Goal: Obtain resource: Obtain resource

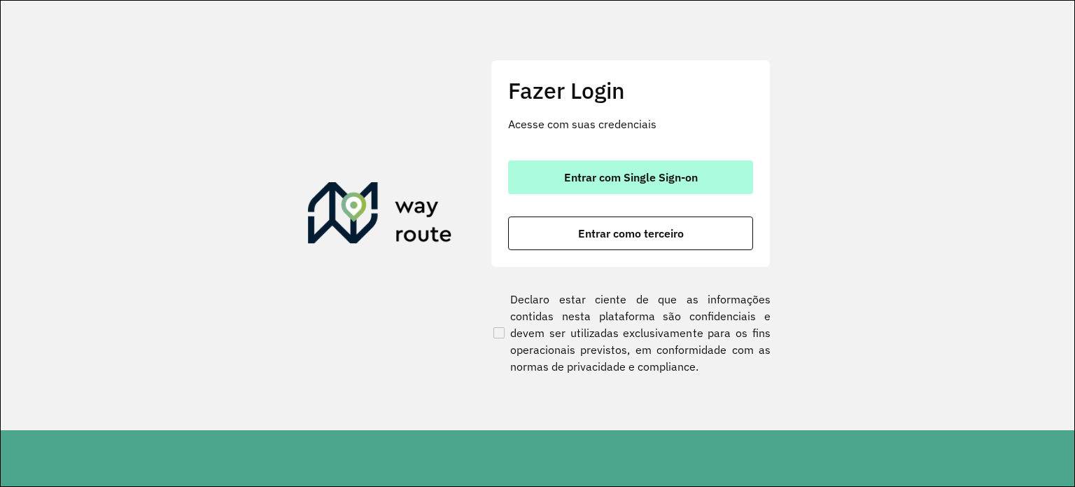
click at [682, 181] on span "Entrar com Single Sign-on" at bounding box center [631, 177] width 134 height 11
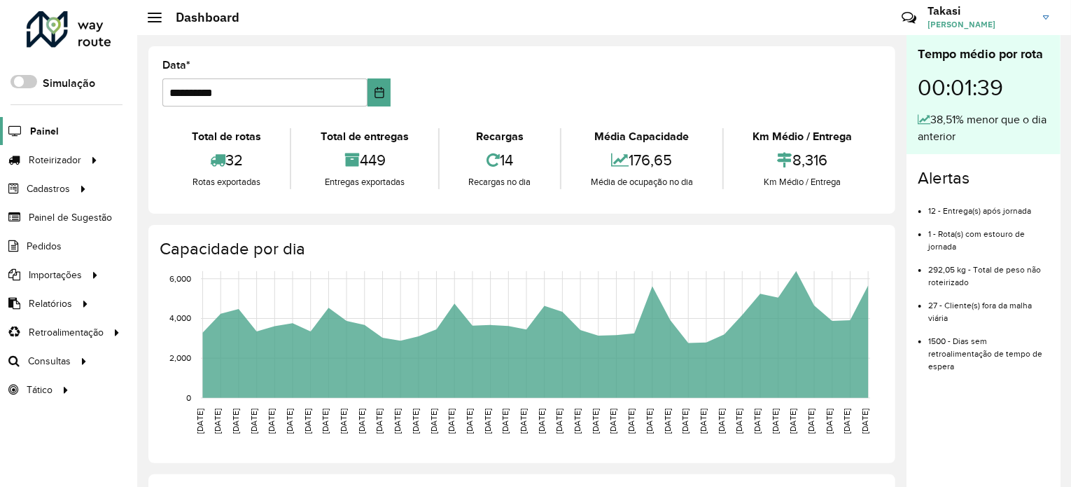
click at [46, 125] on span "Painel" at bounding box center [44, 131] width 29 height 15
click at [52, 242] on span "Pedidos" at bounding box center [45, 246] width 36 height 15
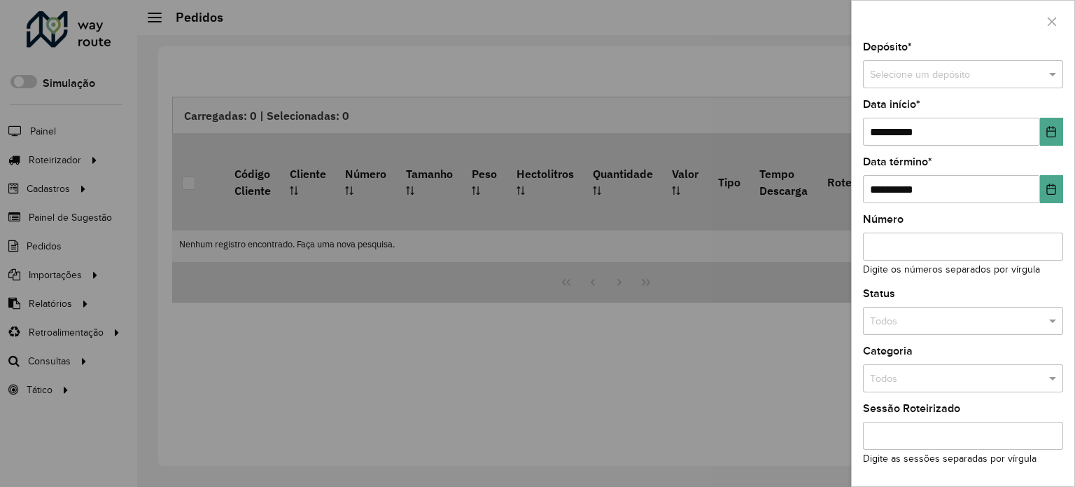
click at [947, 74] on input "text" at bounding box center [949, 74] width 158 height 15
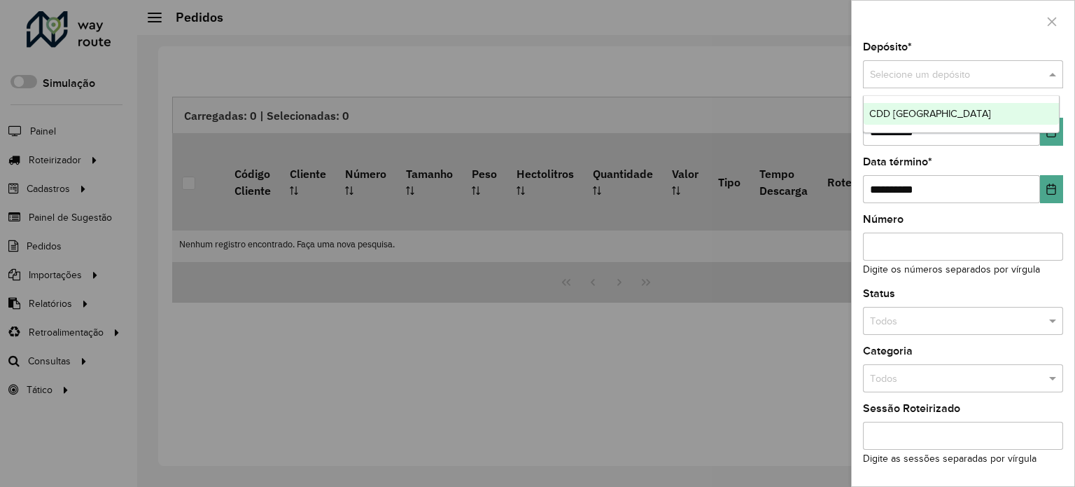
click at [931, 108] on span "CDD [GEOGRAPHIC_DATA]" at bounding box center [930, 113] width 122 height 11
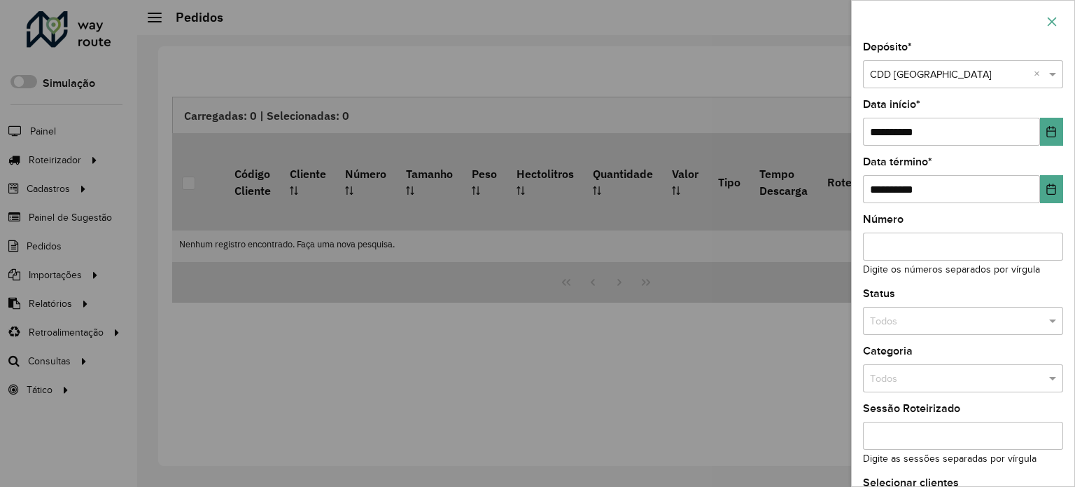
click at [1047, 17] on icon "button" at bounding box center [1052, 21] width 11 height 11
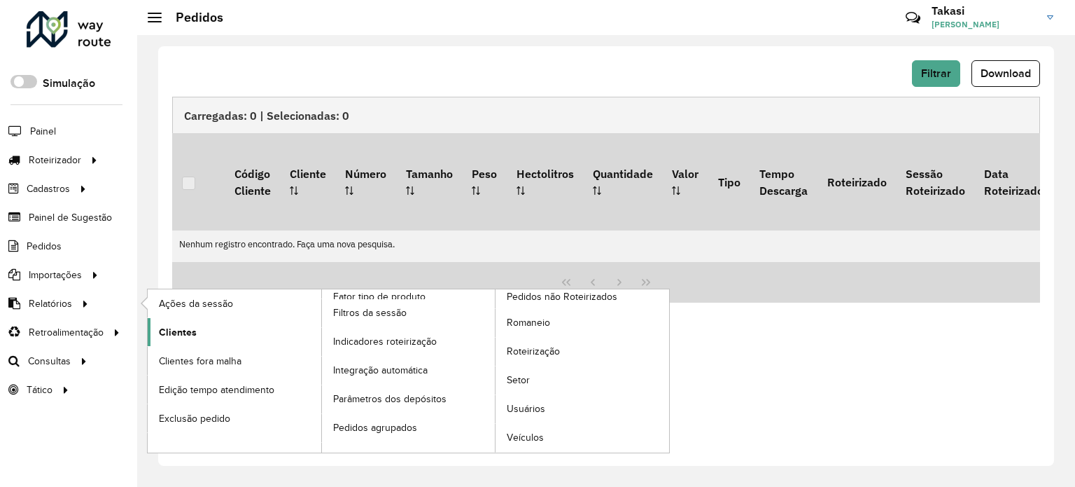
click at [195, 335] on link "Clientes" at bounding box center [235, 332] width 174 height 28
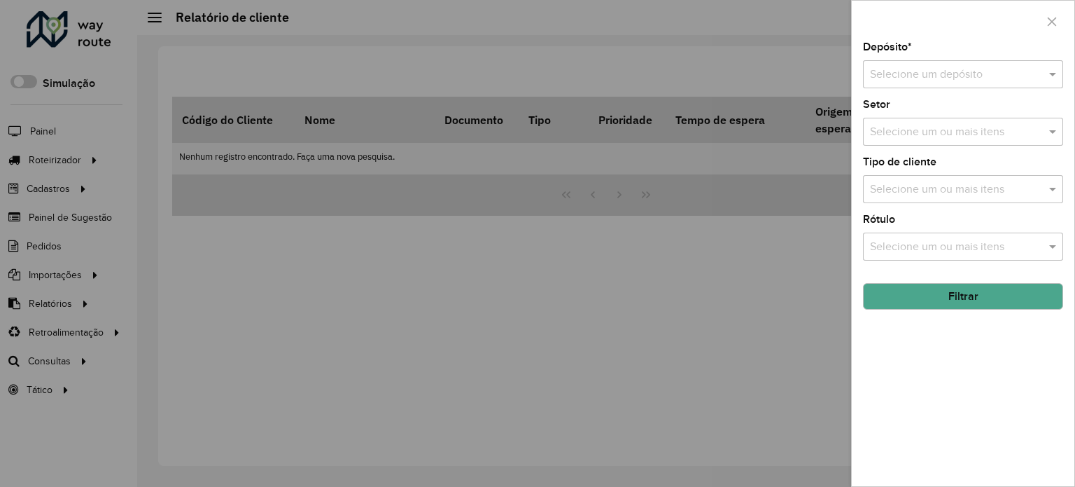
click at [927, 67] on input "text" at bounding box center [949, 75] width 158 height 17
click at [914, 120] on span "CDD [GEOGRAPHIC_DATA]" at bounding box center [937, 115] width 137 height 12
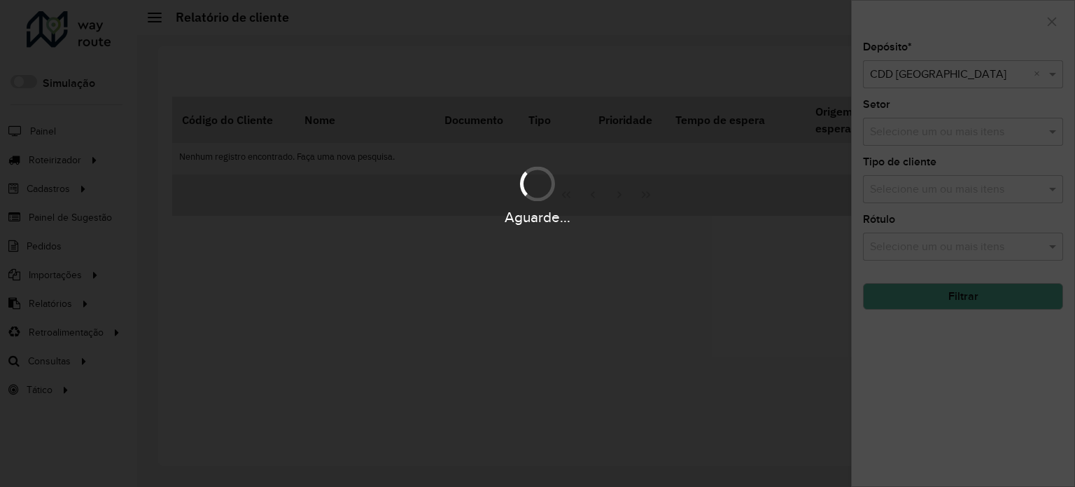
click at [918, 131] on div "Aguarde..." at bounding box center [537, 243] width 1075 height 487
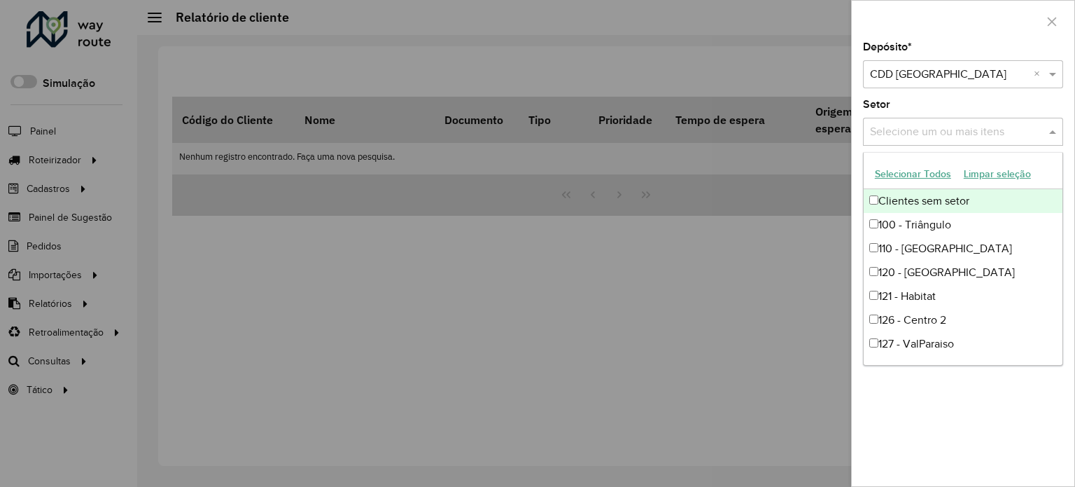
click at [923, 134] on input "text" at bounding box center [956, 132] width 179 height 17
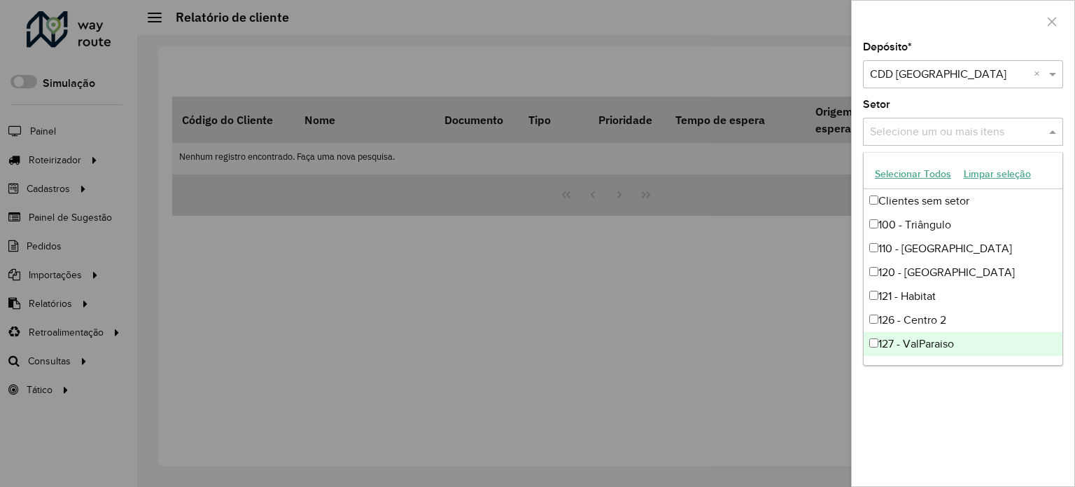
click at [954, 420] on div "Depósito * Selecione um depósito × CDD Petropolis × Setor Selecione um ou mais …" at bounding box center [963, 264] width 223 height 444
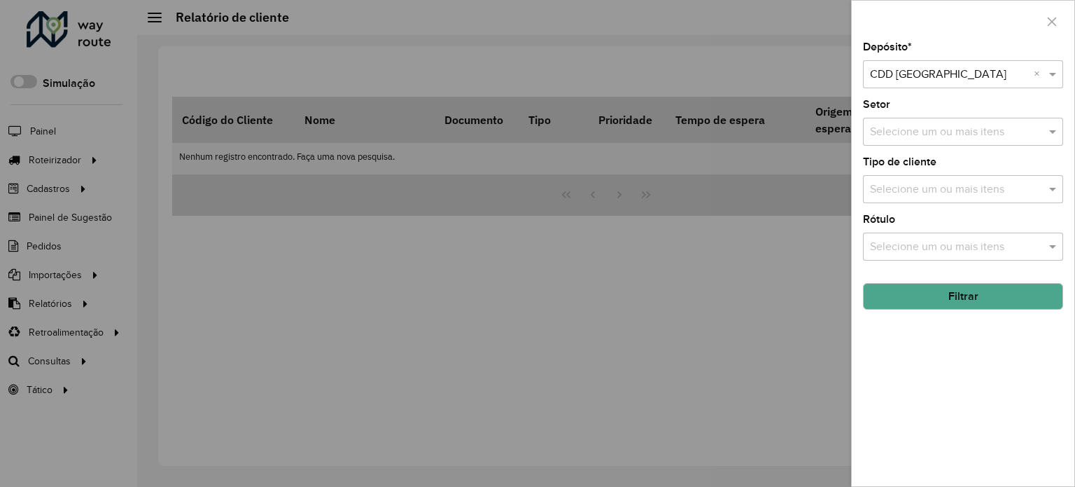
click at [931, 193] on input "text" at bounding box center [956, 189] width 179 height 17
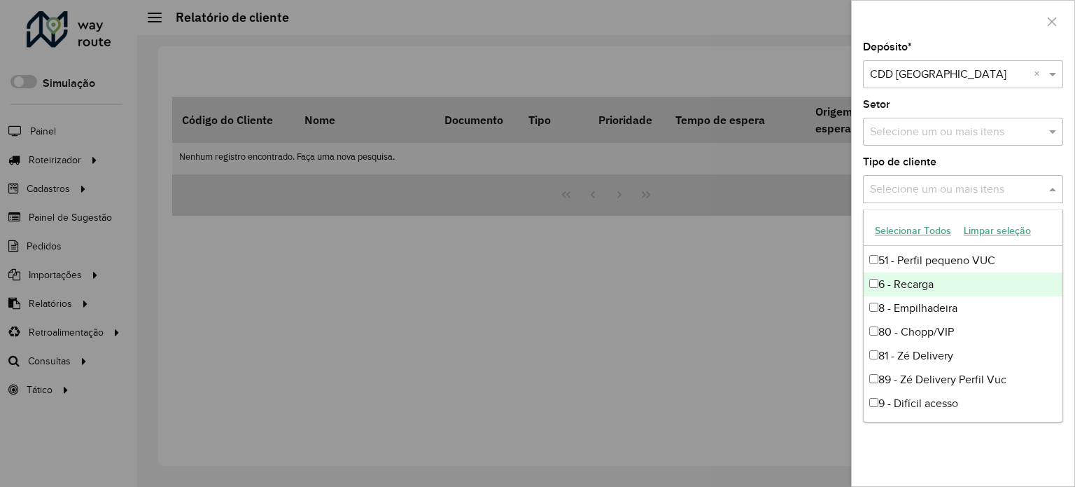
scroll to position [46, 0]
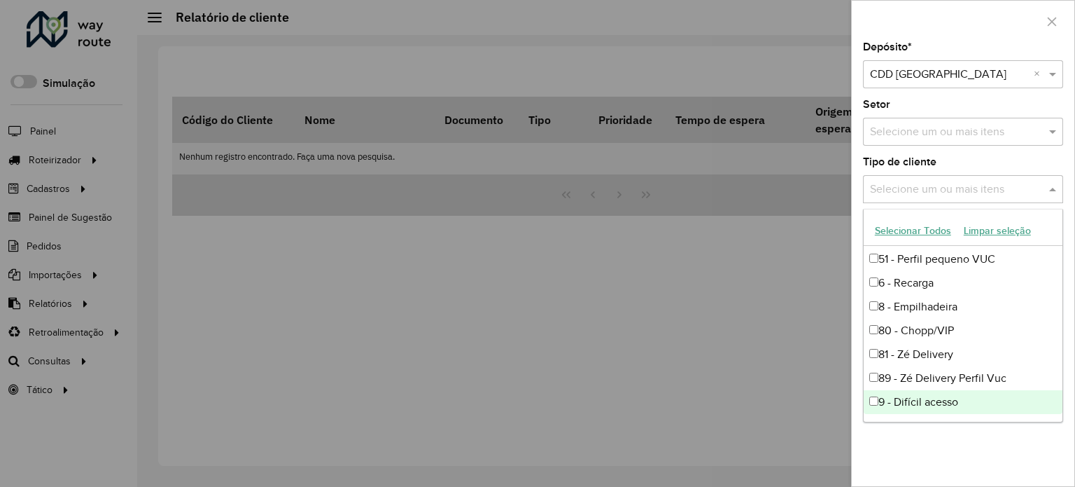
click at [949, 456] on div "Depósito * Selecione um depósito × CDD Petropolis × Setor Selecione um ou mais …" at bounding box center [963, 264] width 223 height 444
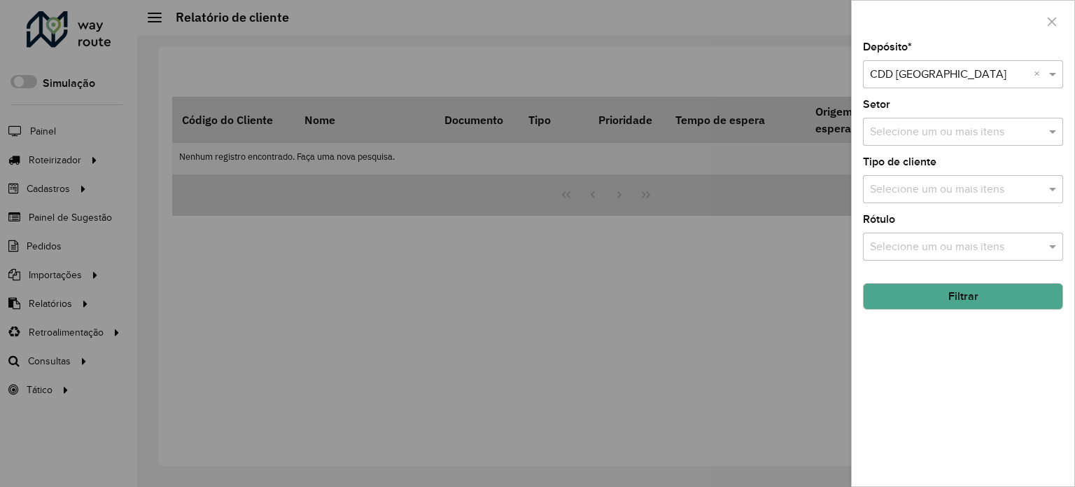
click at [960, 302] on button "Filtrar" at bounding box center [963, 296] width 200 height 27
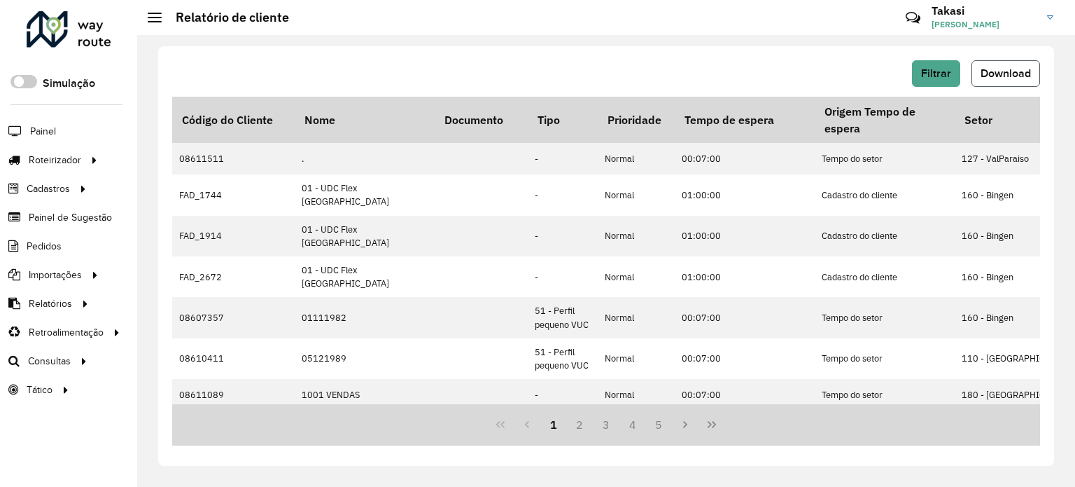
click at [997, 75] on span "Download" at bounding box center [1006, 73] width 50 height 12
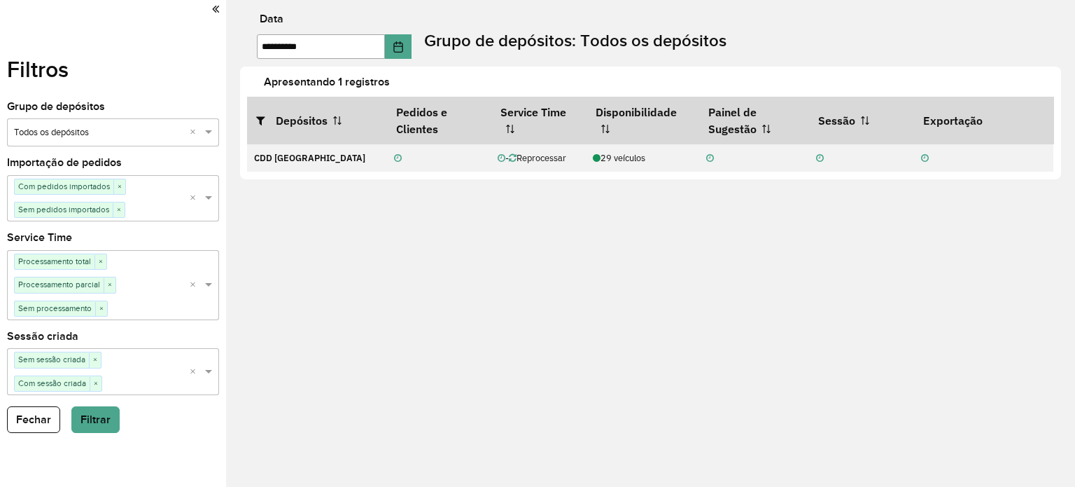
click at [220, 7] on div "Filtros Grupo de depósitos Selecione um grupo × Todos os depósitos × Importação…" at bounding box center [113, 243] width 226 height 487
click at [216, 5] on icon at bounding box center [215, 9] width 7 height 13
